Goal: Information Seeking & Learning: Learn about a topic

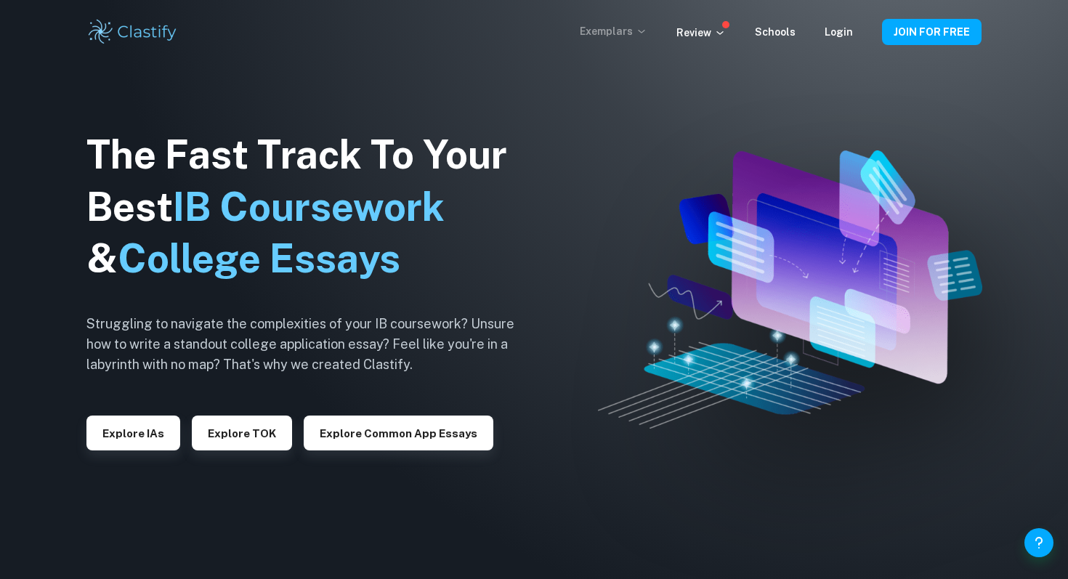
click at [638, 32] on p "Exemplars" at bounding box center [614, 31] width 68 height 16
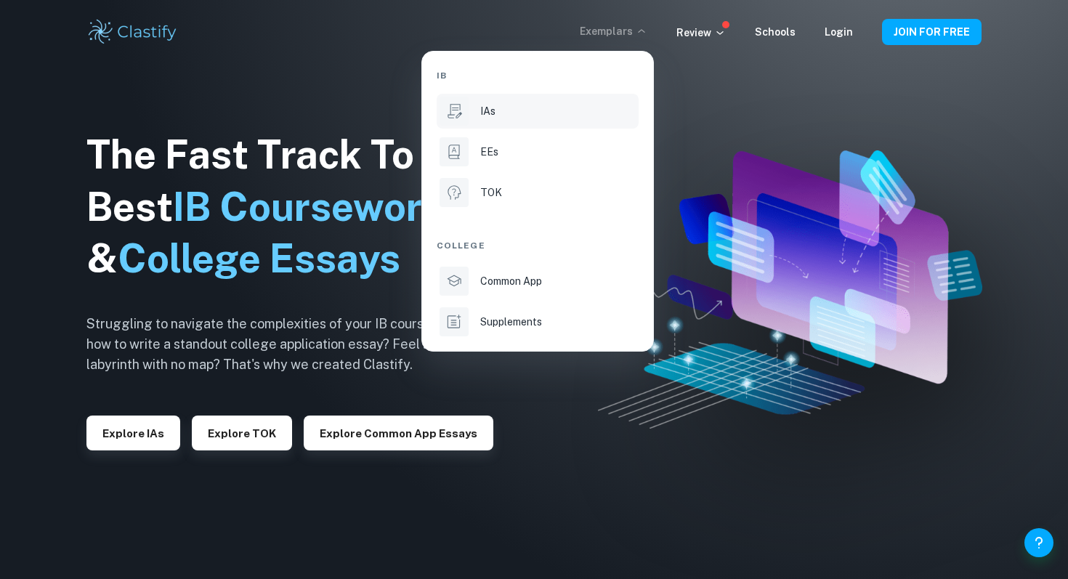
click at [515, 105] on div "IAs" at bounding box center [557, 111] width 155 height 16
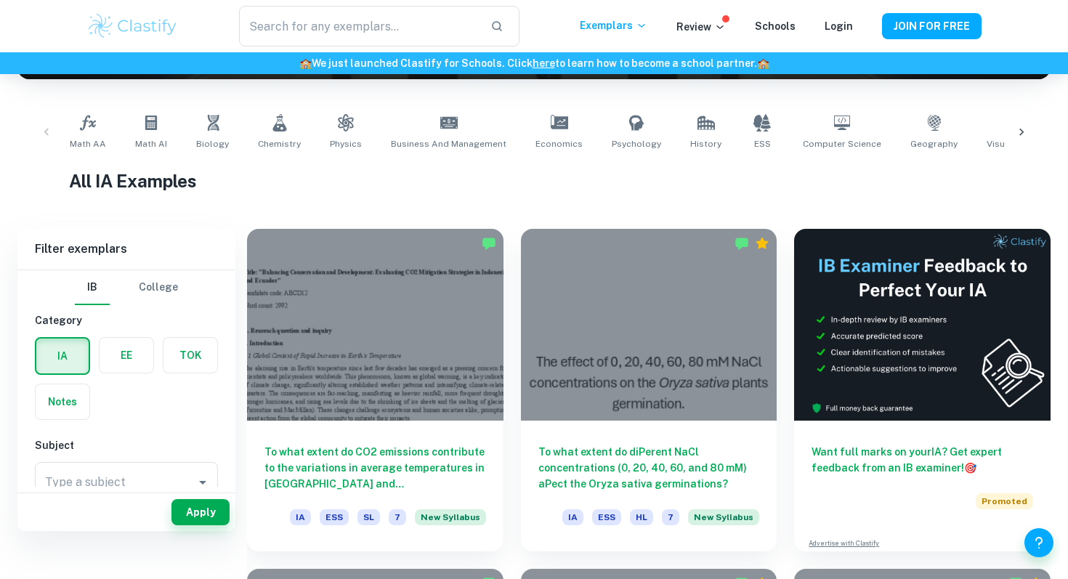
scroll to position [213, 0]
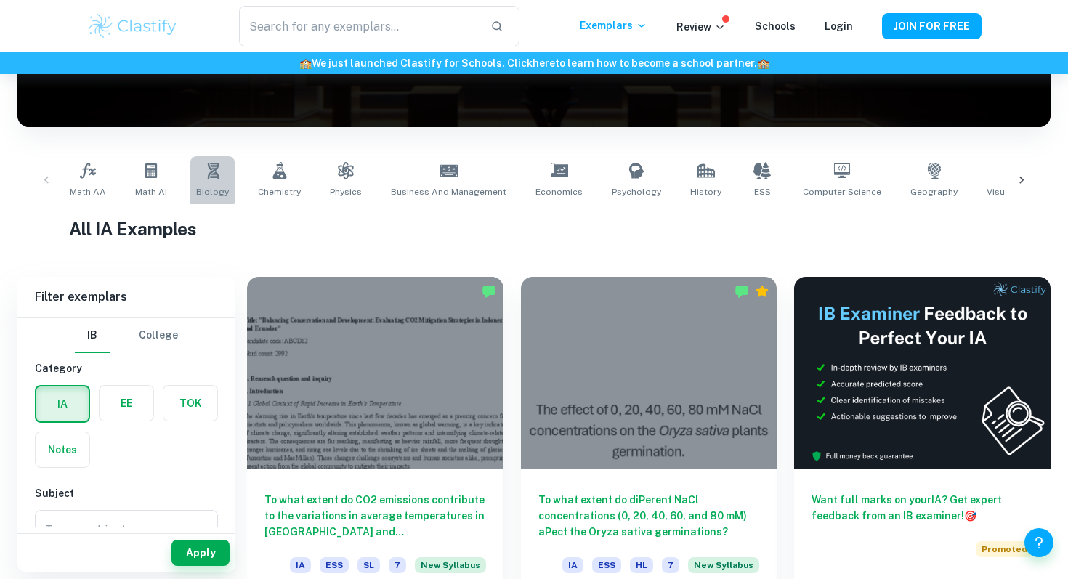
click at [208, 179] on icon at bounding box center [212, 170] width 17 height 17
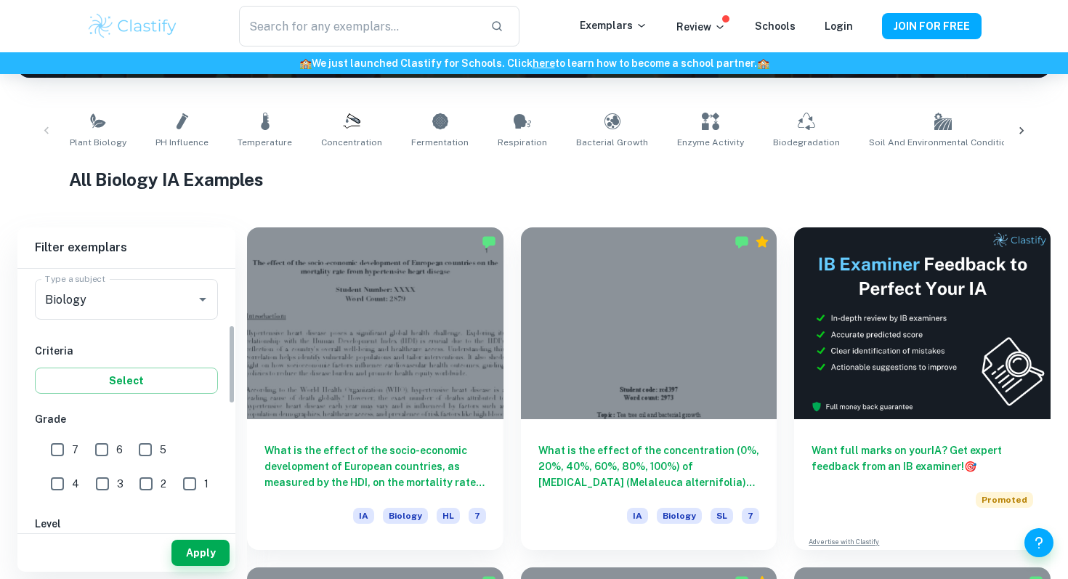
scroll to position [239, 0]
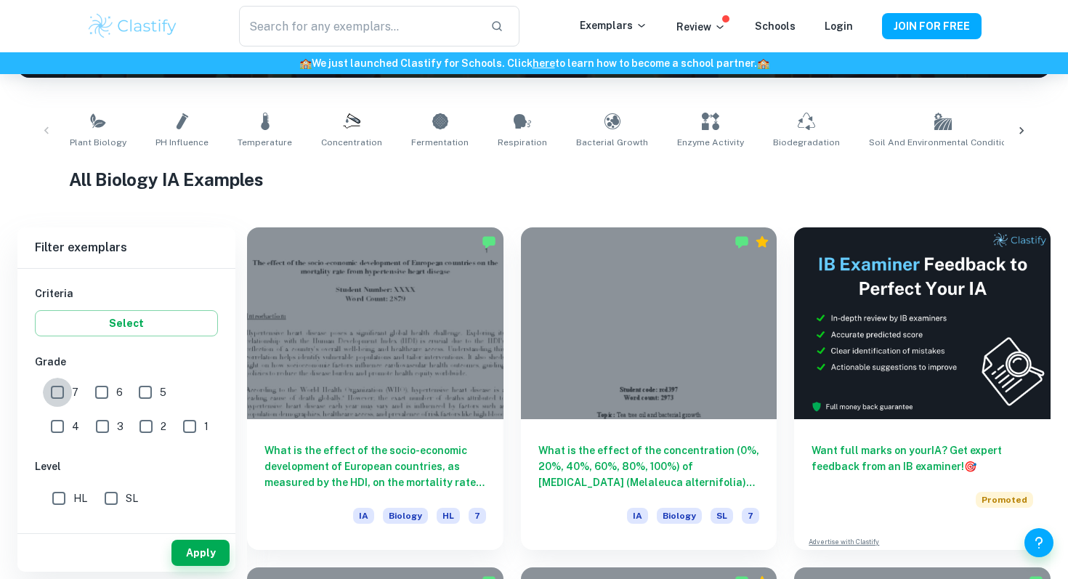
click at [61, 391] on input "7" at bounding box center [57, 392] width 29 height 29
checkbox input "true"
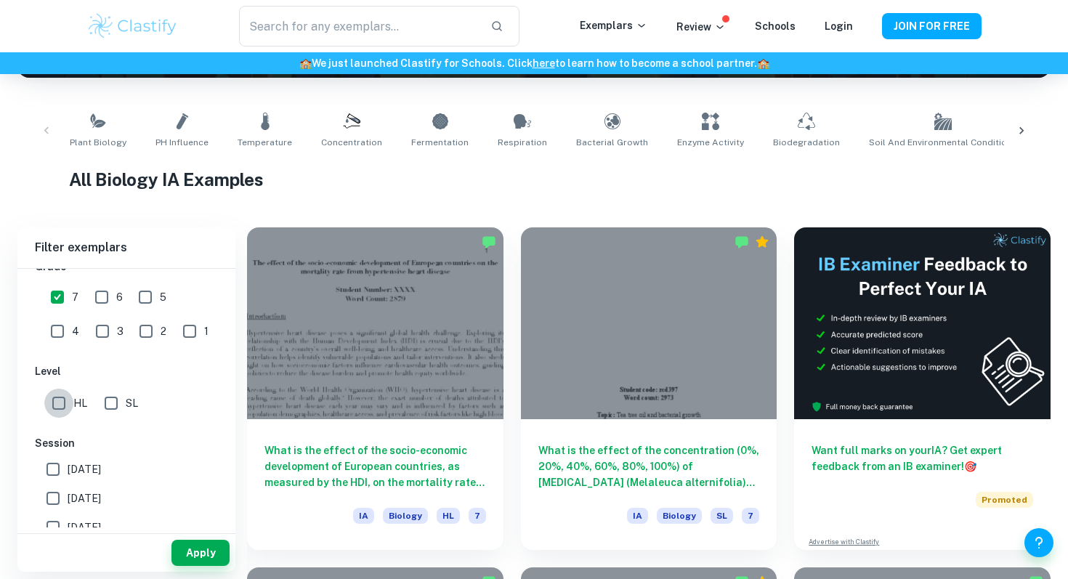
click at [56, 407] on input "HL" at bounding box center [58, 403] width 29 height 29
checkbox input "true"
click at [204, 556] on button "Apply" at bounding box center [200, 553] width 58 height 26
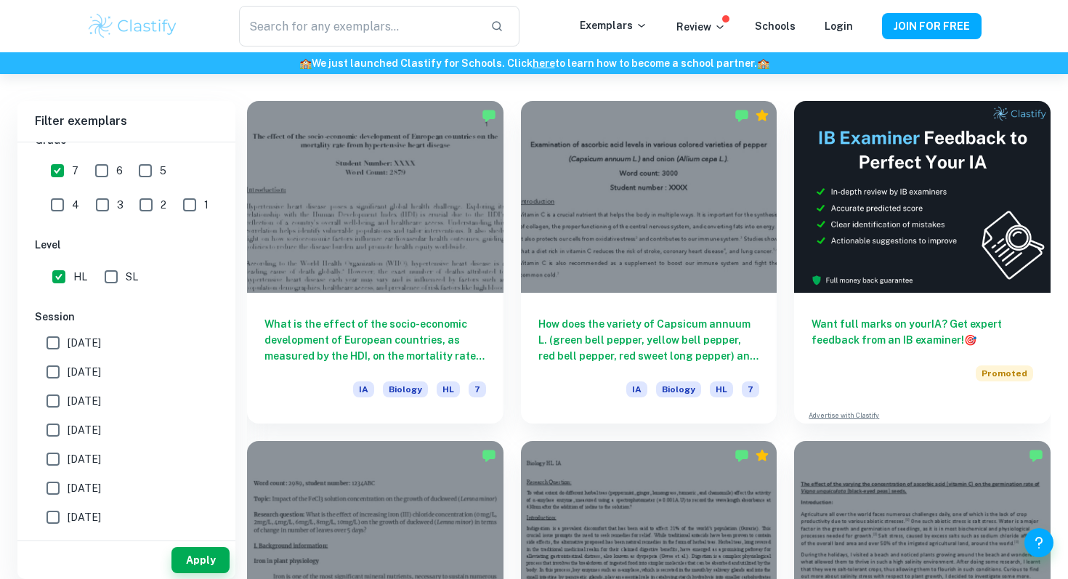
scroll to position [397, 0]
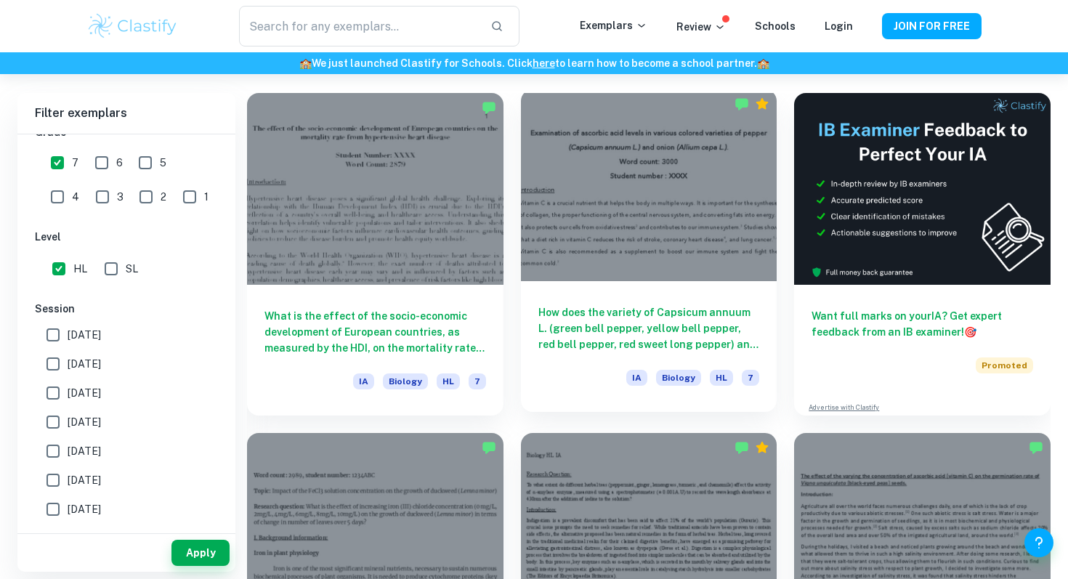
click at [611, 322] on h6 "How does the variety of Capsicum annuum L. (green bell pepper, yellow bell pepp…" at bounding box center [649, 328] width 222 height 48
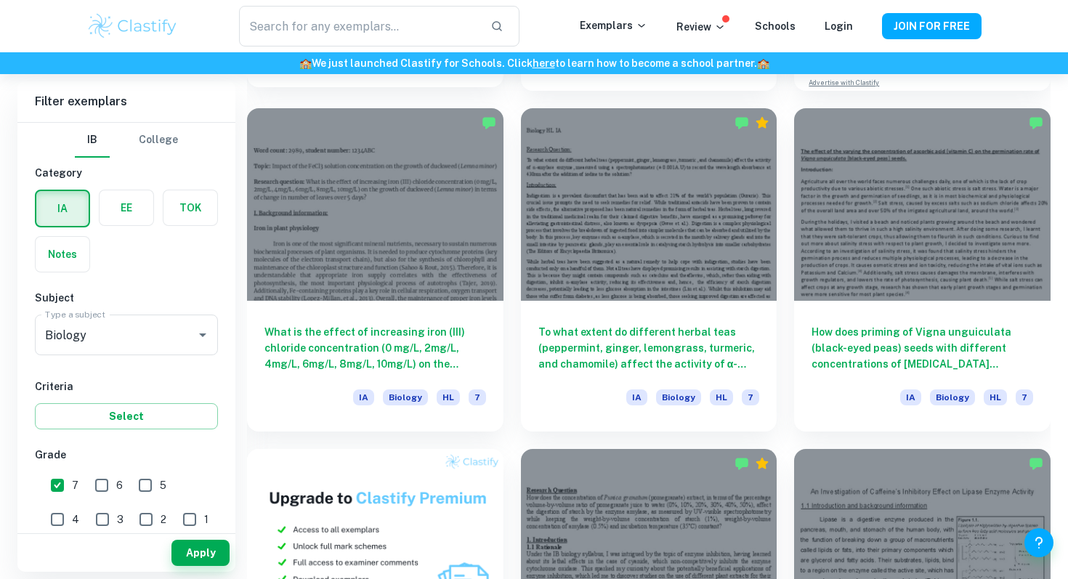
scroll to position [722, 0]
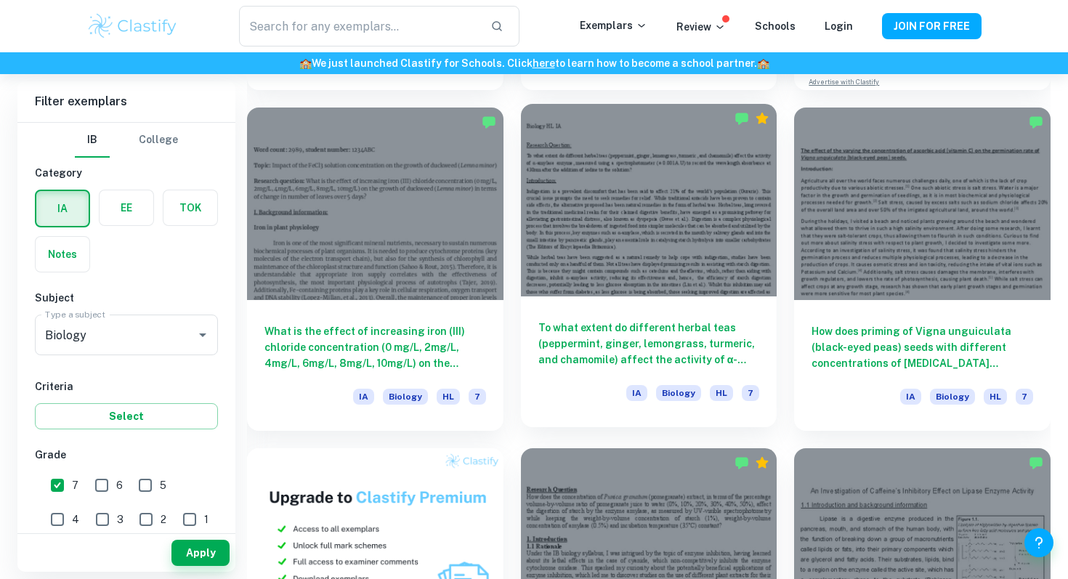
click at [603, 316] on div "To what extent do different herbal teas (peppermint, ginger, lemongrass, turmer…" at bounding box center [649, 361] width 256 height 131
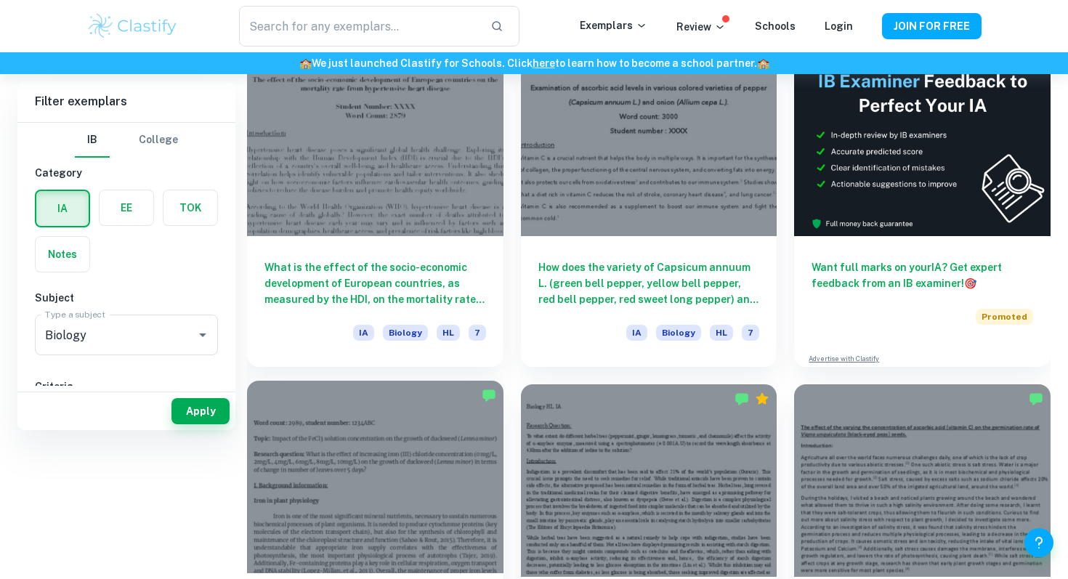
scroll to position [119, 0]
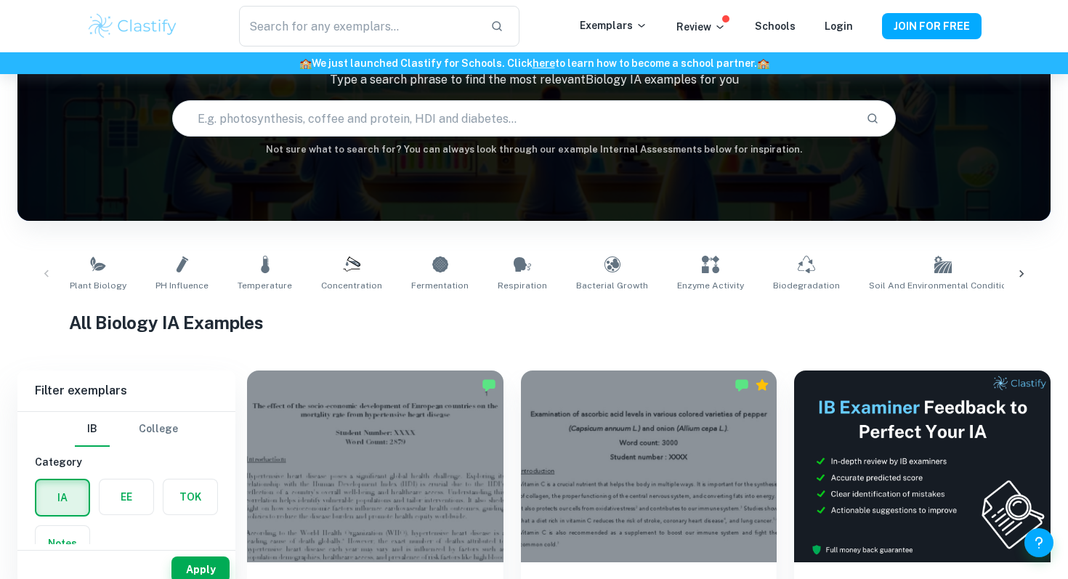
click at [50, 272] on div "Plant Biology pH Influence Temperature Concentration Fermentation Respiration B…" at bounding box center [533, 274] width 1009 height 48
click at [44, 272] on div "Plant Biology pH Influence Temperature Concentration Fermentation Respiration B…" at bounding box center [533, 274] width 1009 height 48
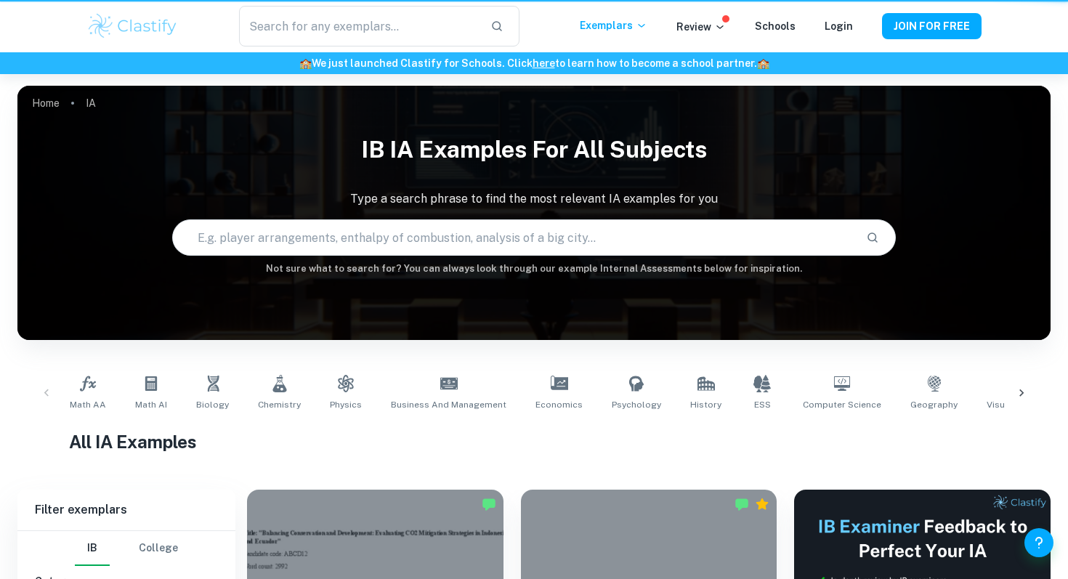
scroll to position [213, 0]
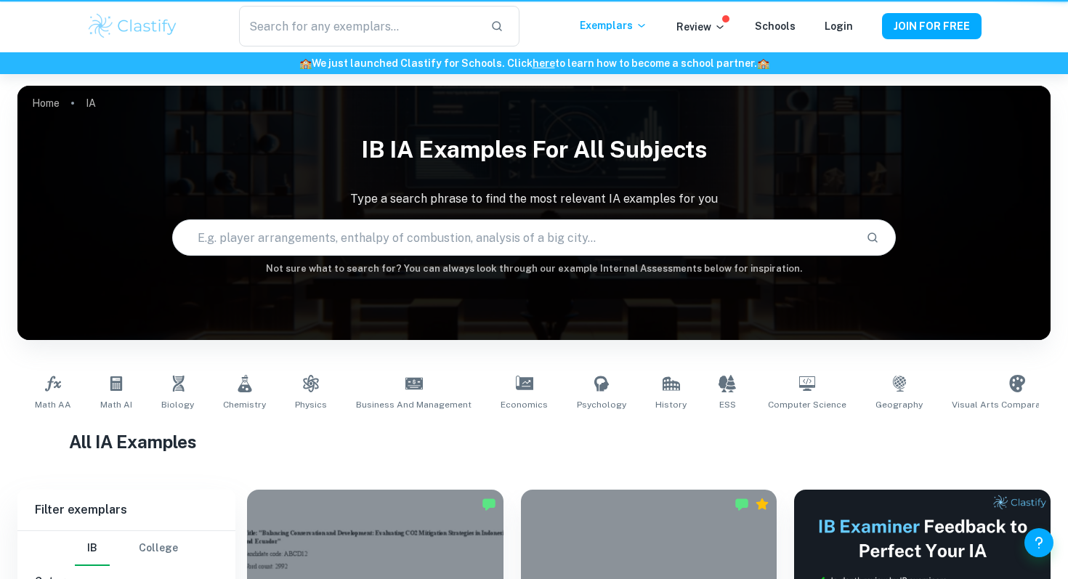
scroll to position [213, 0]
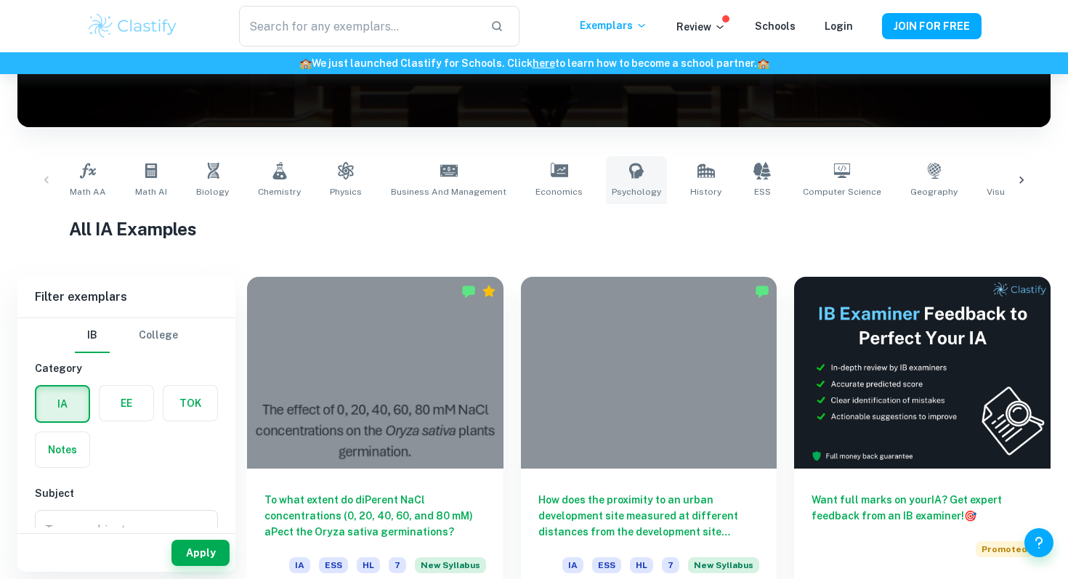
click at [635, 185] on span "Psychology" at bounding box center [635, 191] width 49 height 13
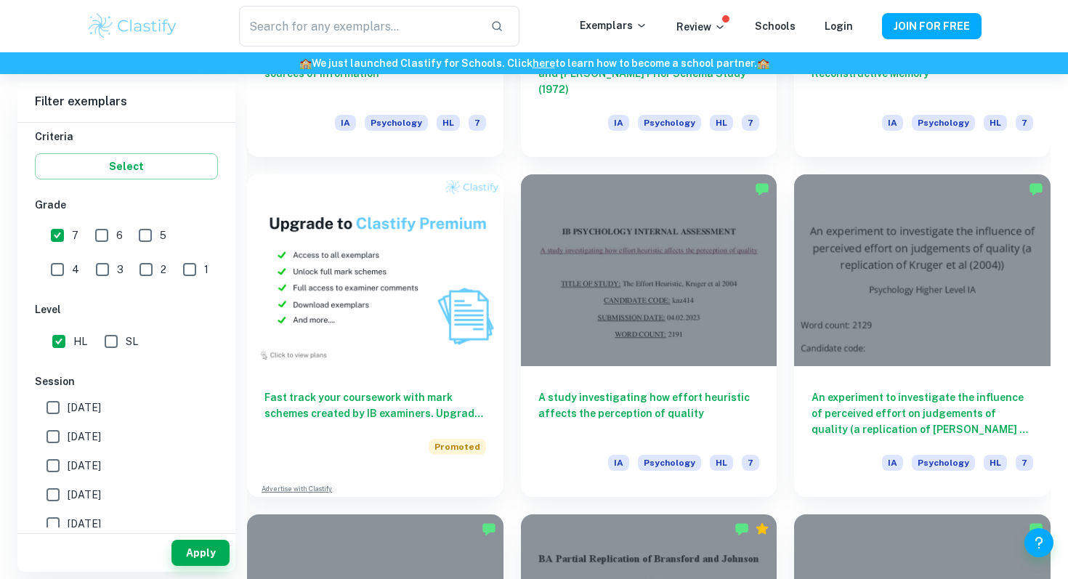
scroll to position [1001, 0]
